Goal: Information Seeking & Learning: Learn about a topic

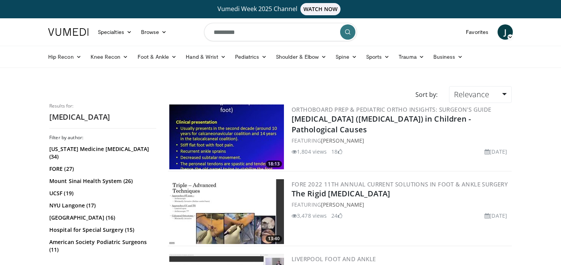
click at [251, 126] on img at bounding box center [226, 137] width 115 height 65
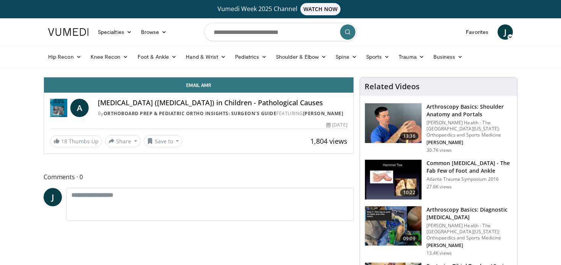
click at [245, 104] on div "Email Amr A Flat Foot (Pes Planus) in Children - Pathological Causes By OrthoBo…" at bounding box center [199, 115] width 310 height 77
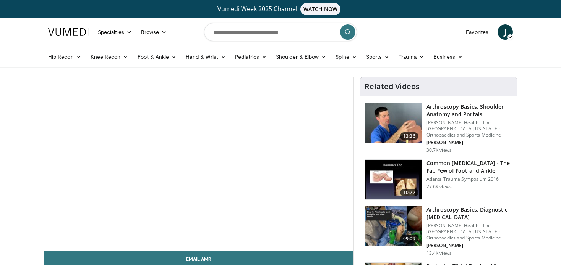
click at [245, 104] on div "10 seconds Tap to unmute" at bounding box center [198, 165] width 309 height 174
click at [199, 165] on span "Video Player" at bounding box center [199, 165] width 0 height 0
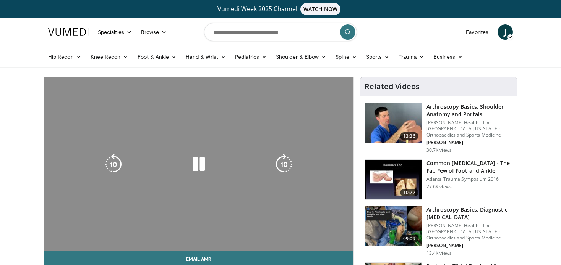
click at [338, 241] on div "10 seconds Tap to unmute" at bounding box center [198, 165] width 309 height 174
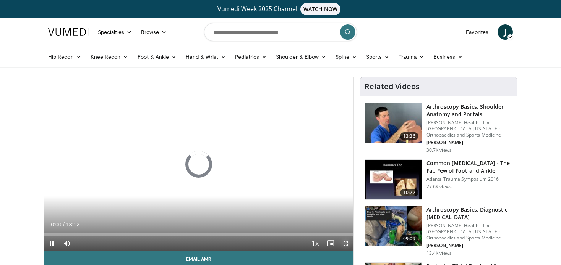
click at [343, 244] on span "Video Player" at bounding box center [345, 243] width 15 height 15
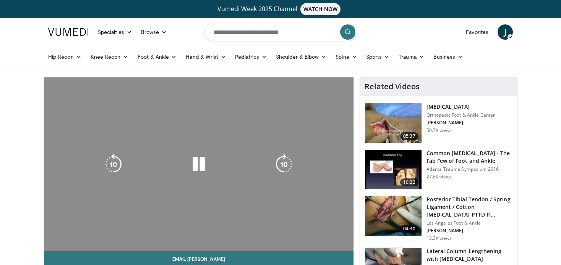
click at [294, 226] on div "10 seconds Tap to unmute" at bounding box center [198, 165] width 309 height 174
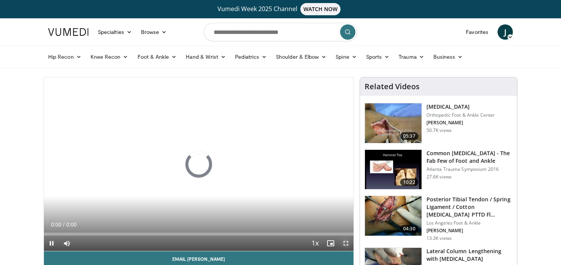
click at [345, 245] on span "Video Player" at bounding box center [345, 243] width 15 height 15
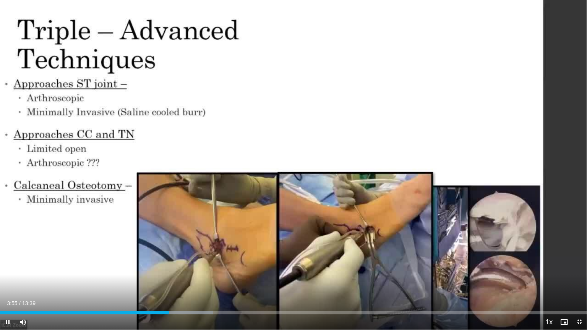
click at [398, 265] on video-js "**********" at bounding box center [293, 165] width 587 height 330
click at [166, 265] on div "Loaded : 36.63% 03:59 03:51" at bounding box center [293, 312] width 587 height 3
click at [169, 265] on div "Loaded : 37.54% 04:05 03:56" at bounding box center [293, 312] width 587 height 3
click at [163, 265] on div "Loaded : 37.54% 03:47 03:47" at bounding box center [293, 312] width 587 height 3
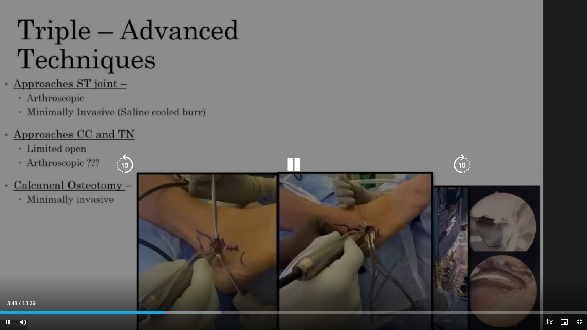
click at [210, 223] on div "10 seconds Tap to unmute" at bounding box center [293, 165] width 587 height 330
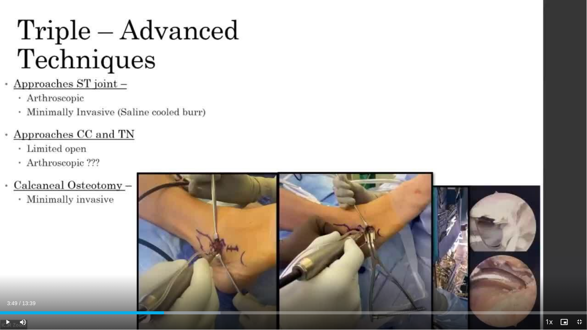
click at [353, 190] on div "10 seconds Tap to unmute" at bounding box center [293, 165] width 587 height 330
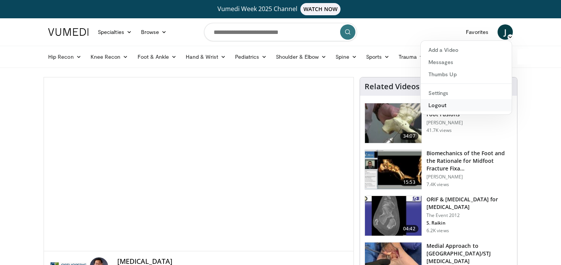
click at [444, 105] on link "Logout" at bounding box center [466, 105] width 91 height 12
